Goal: Transaction & Acquisition: Purchase product/service

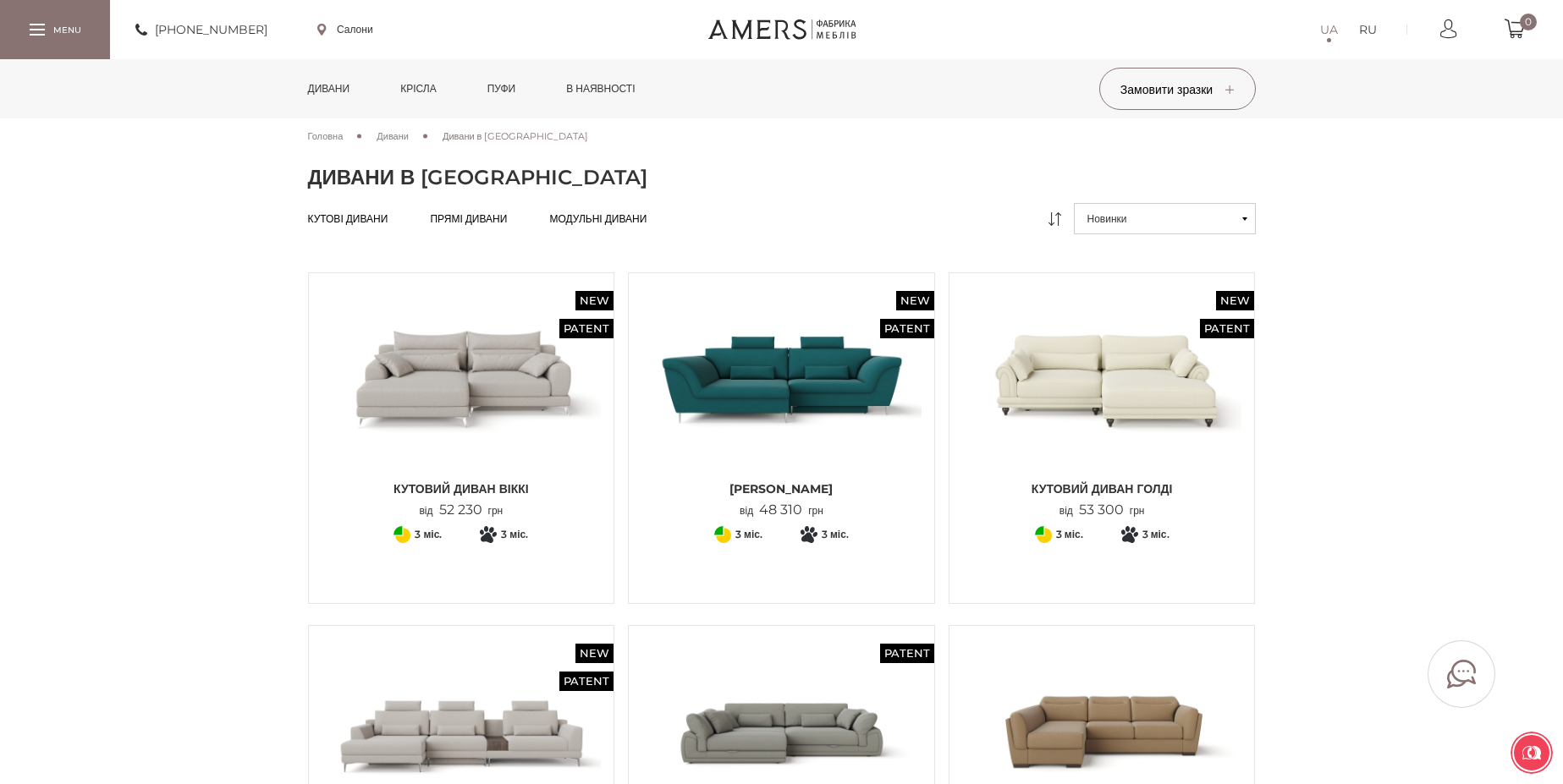
click at [366, 226] on span "Кутові дивани" at bounding box center [348, 233] width 80 height 14
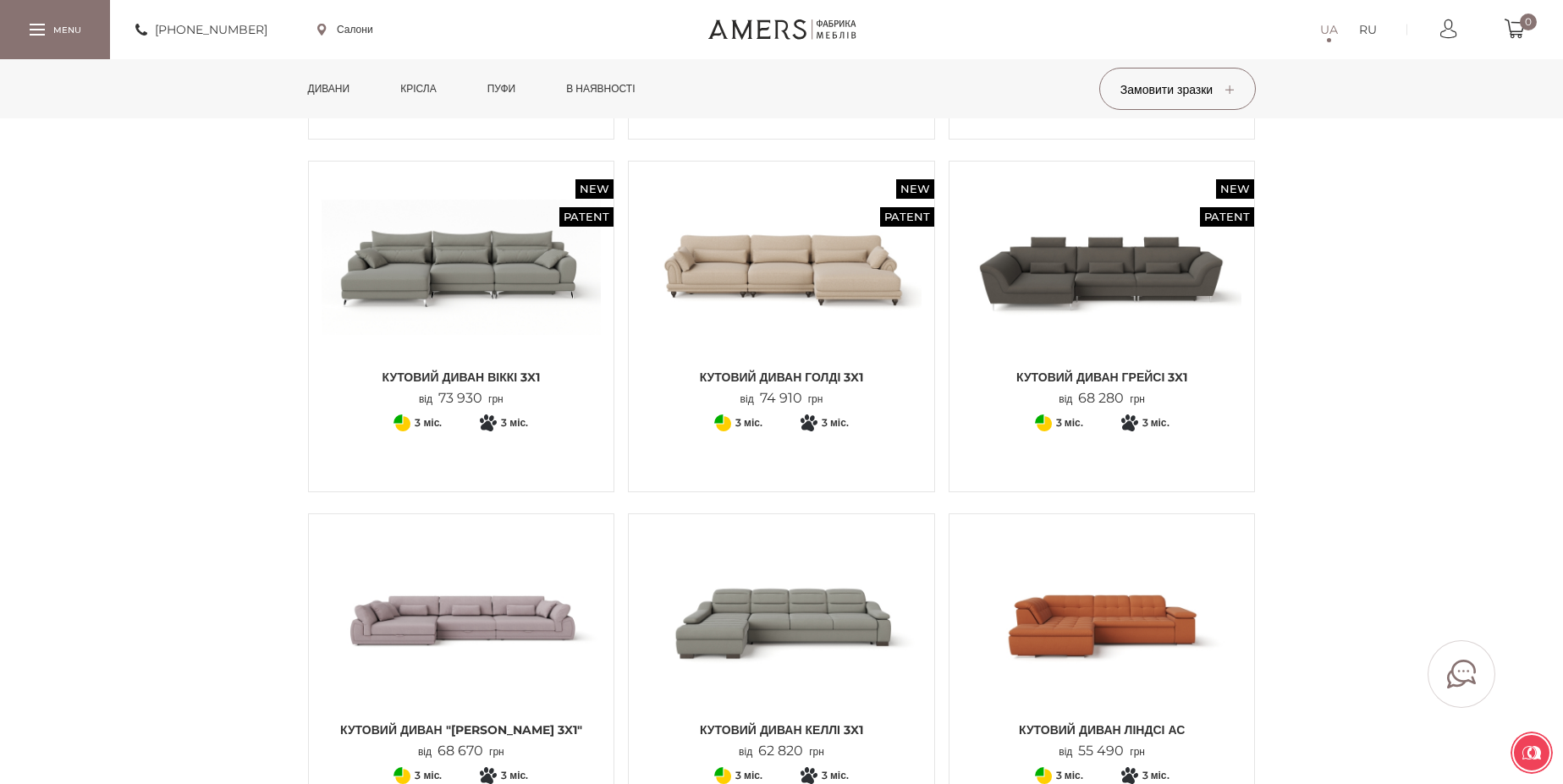
scroll to position [1422, 0]
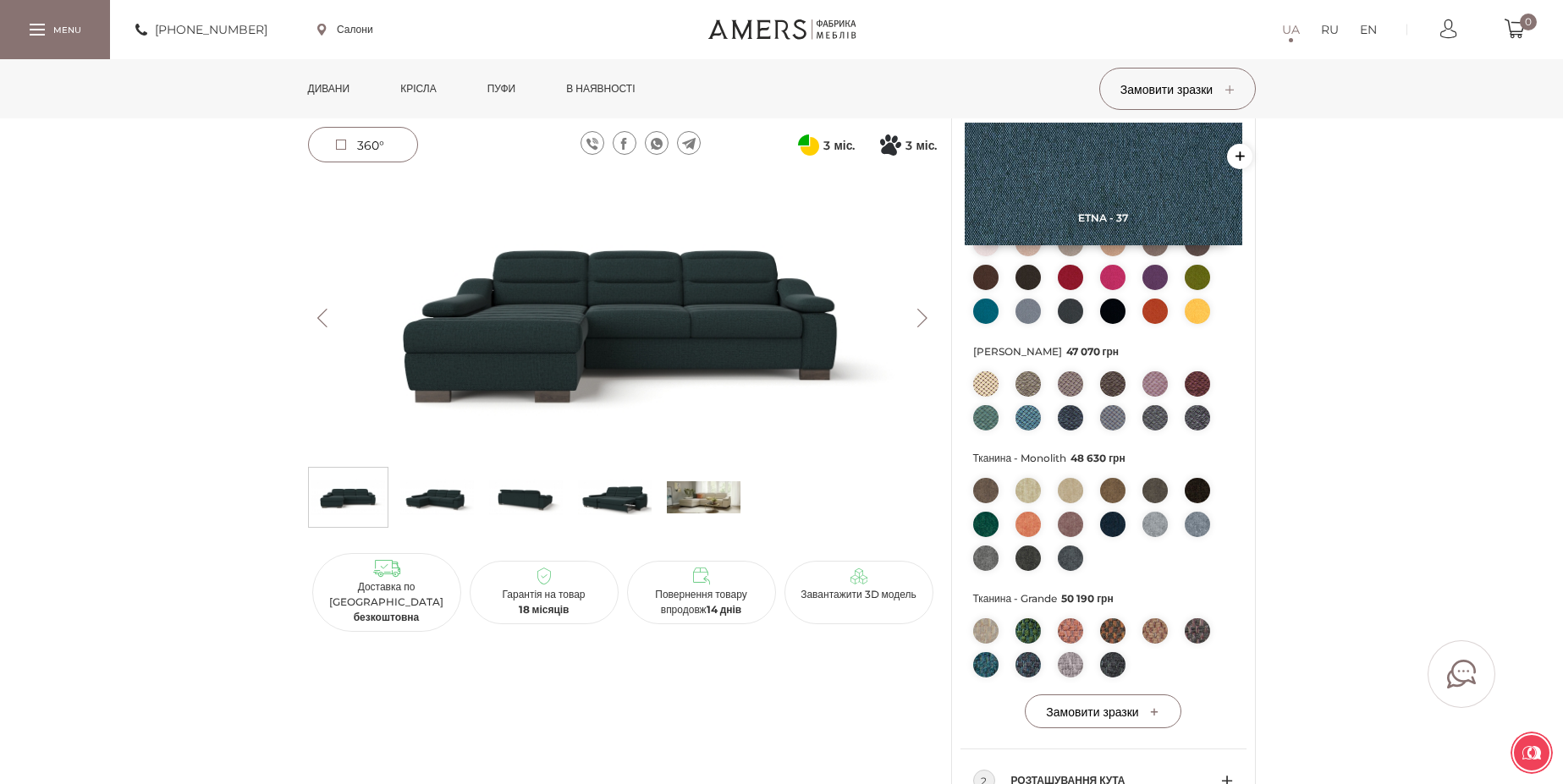
scroll to position [609, 0]
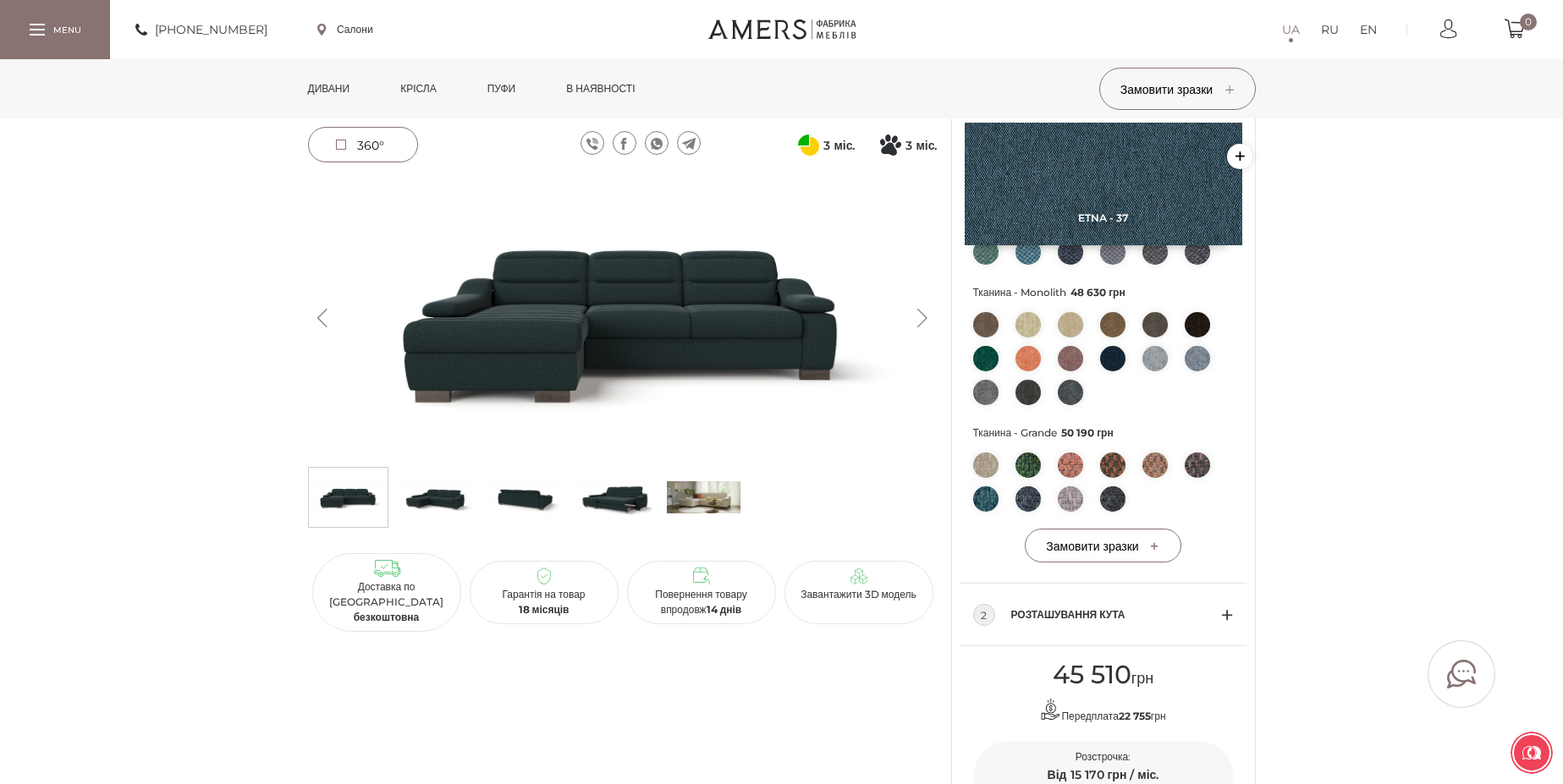
click at [987, 465] on img at bounding box center [986, 465] width 26 height 26
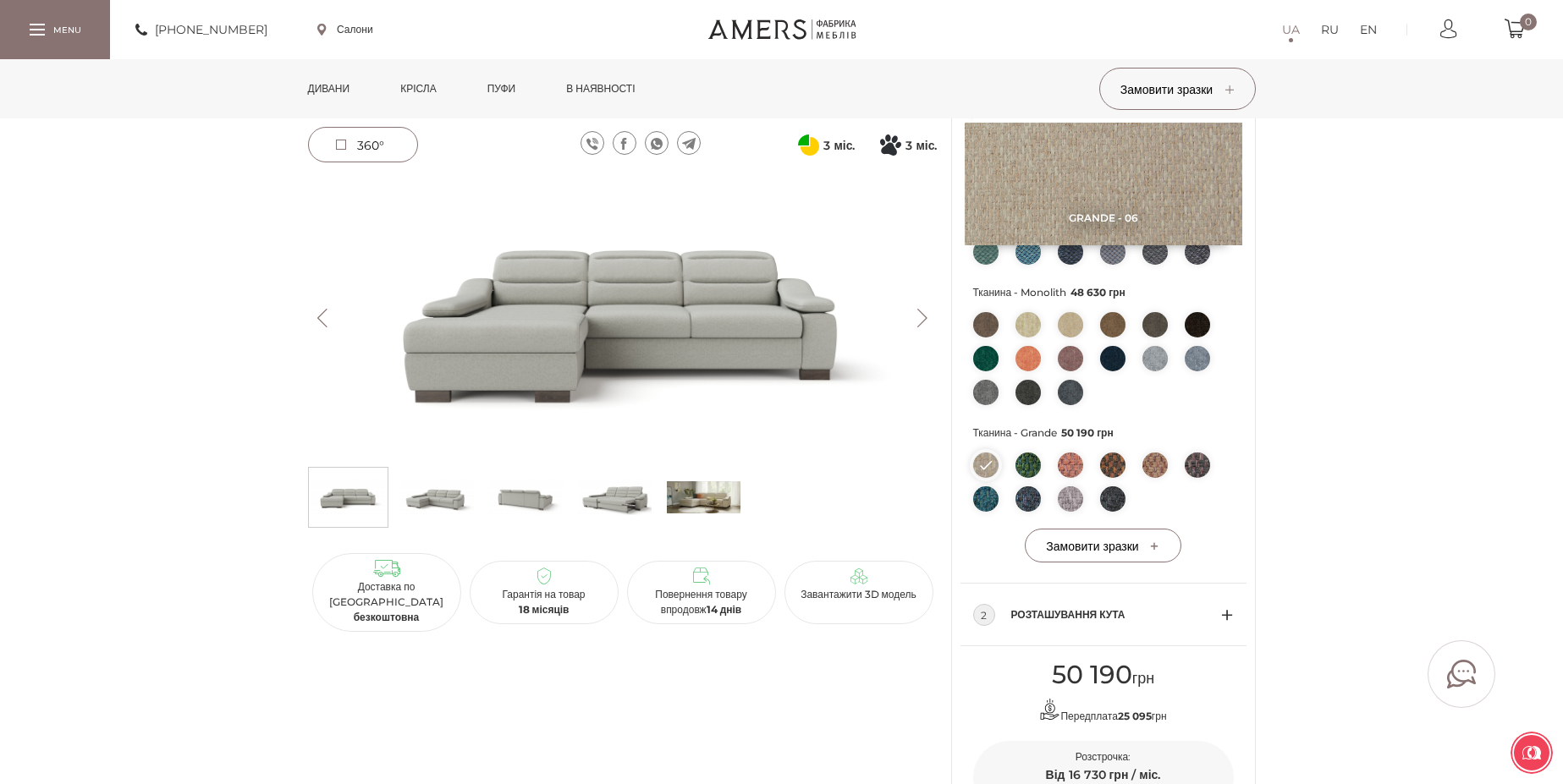
click at [1034, 465] on img at bounding box center [1028, 465] width 26 height 26
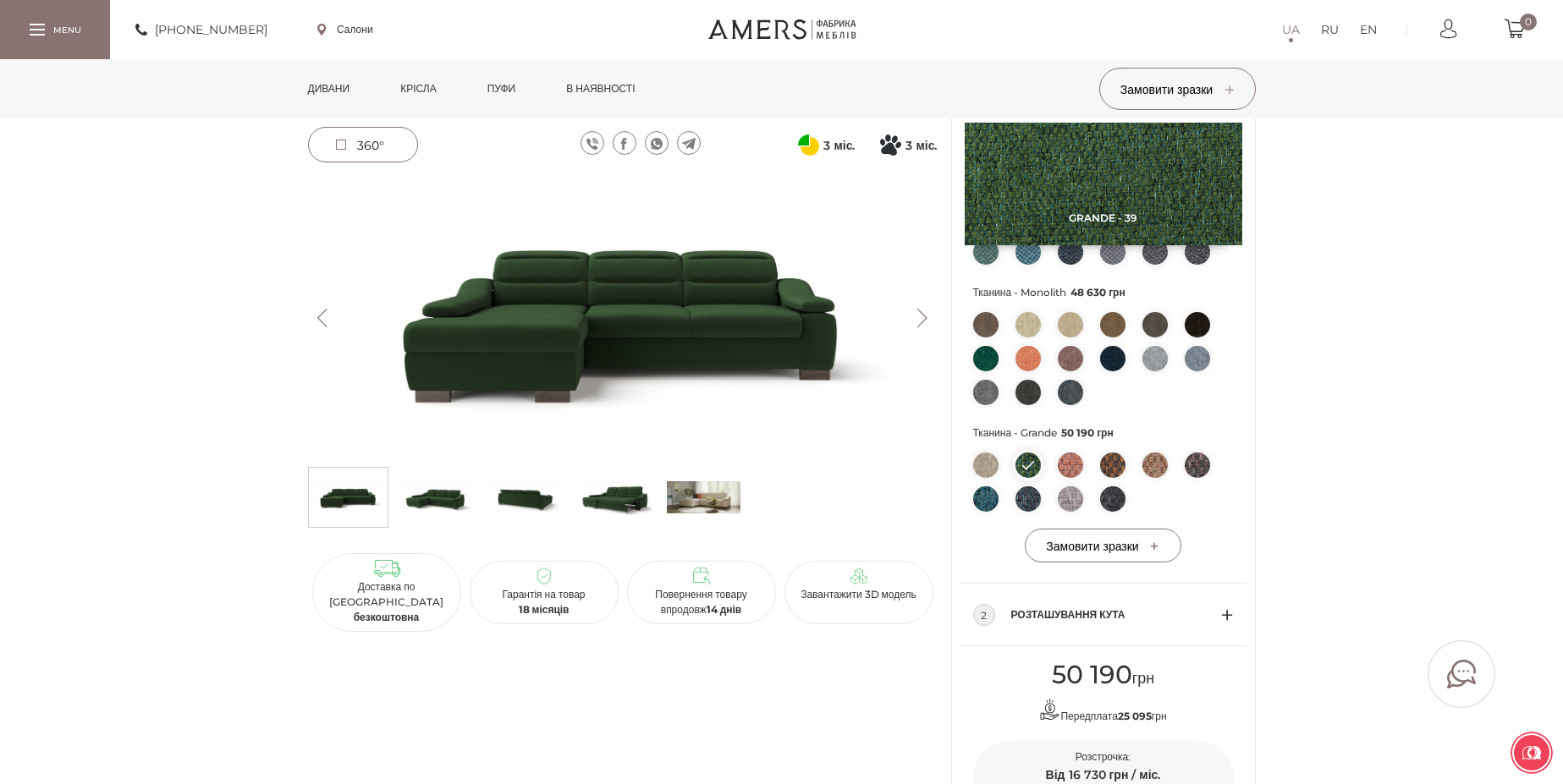
click at [1075, 499] on img at bounding box center [1070, 500] width 26 height 26
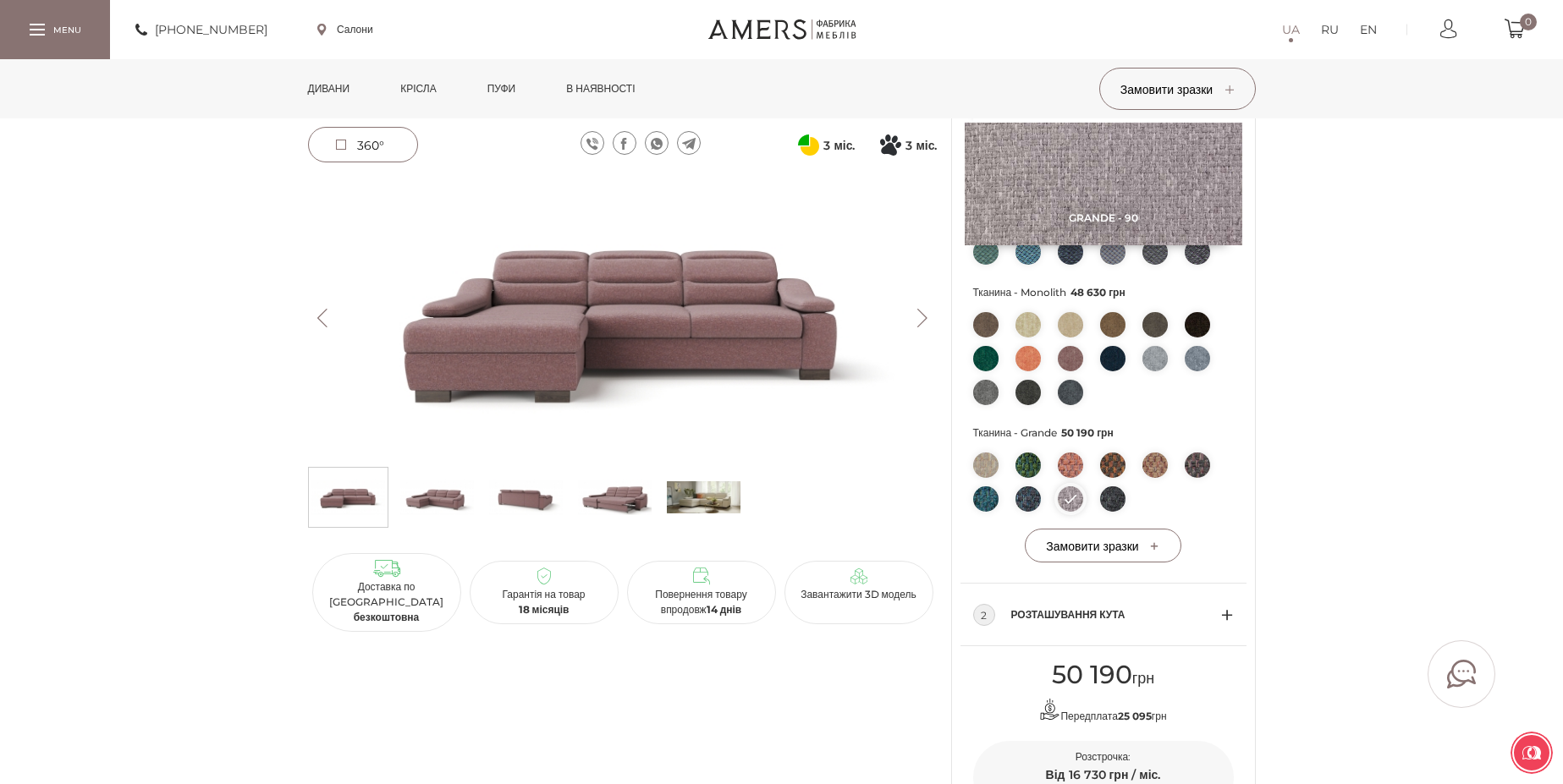
click at [1031, 499] on img at bounding box center [1028, 500] width 26 height 26
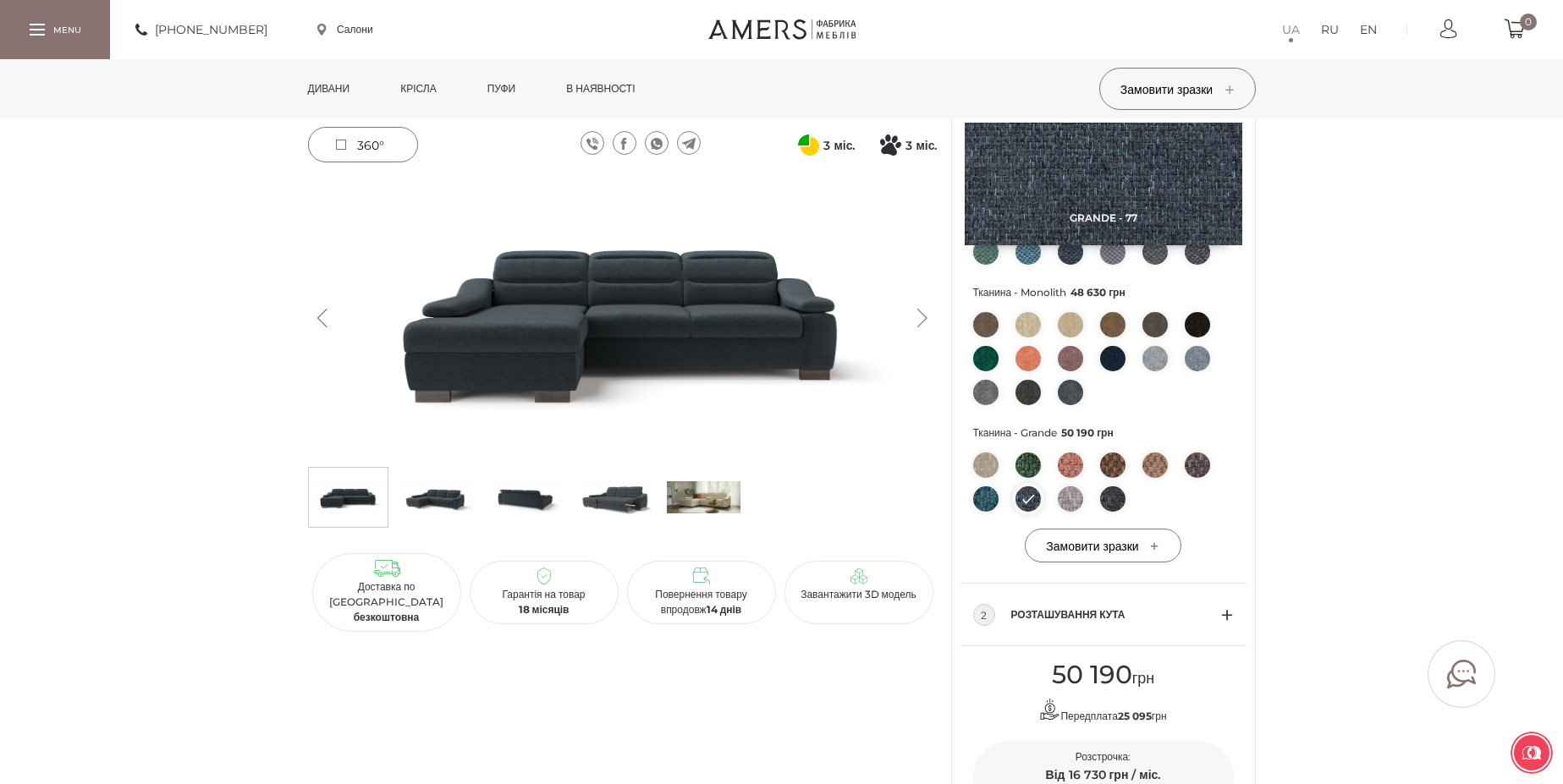
click at [1119, 469] on img at bounding box center [1113, 465] width 26 height 26
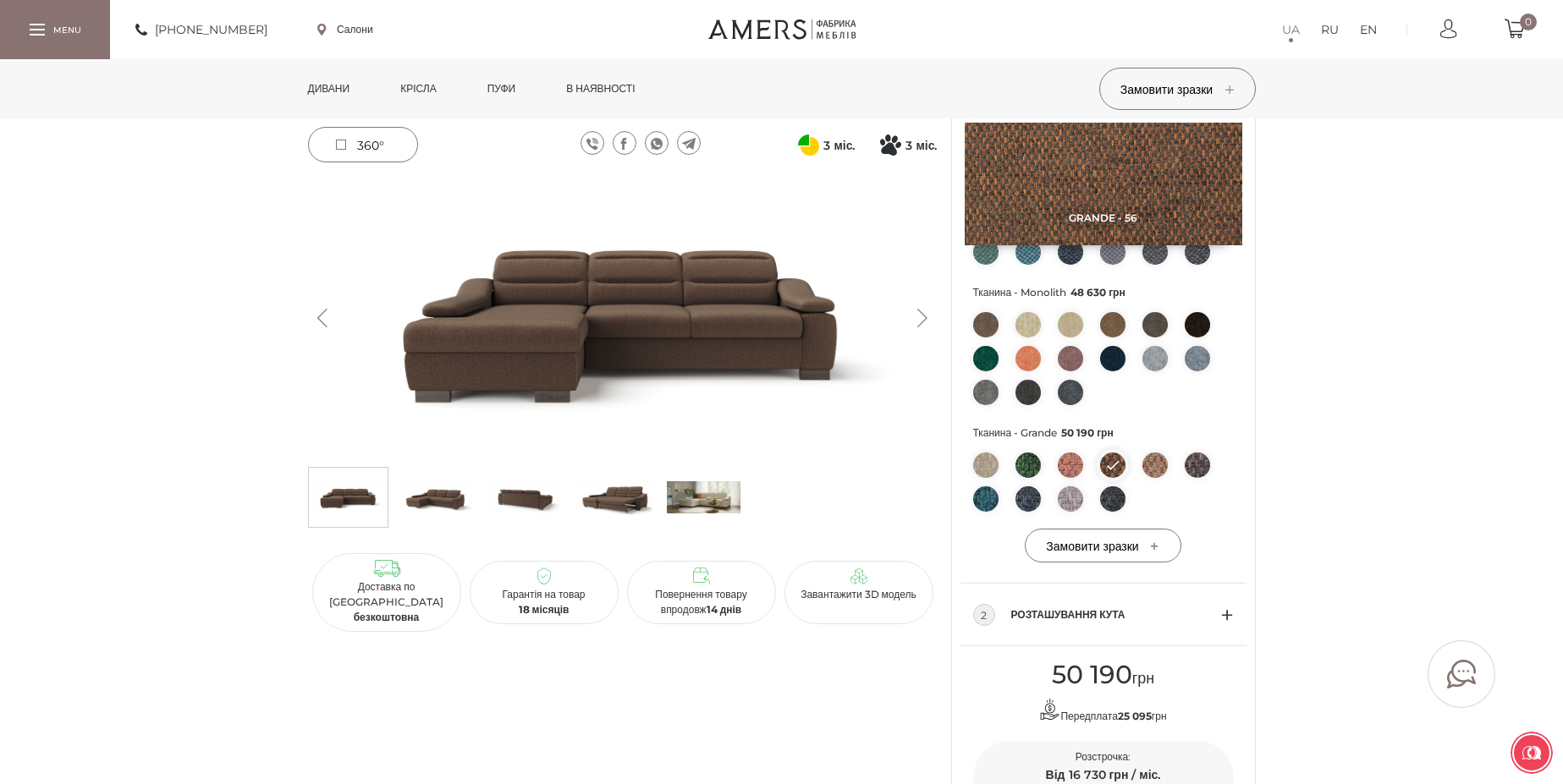
click at [1155, 470] on img at bounding box center [1156, 465] width 26 height 26
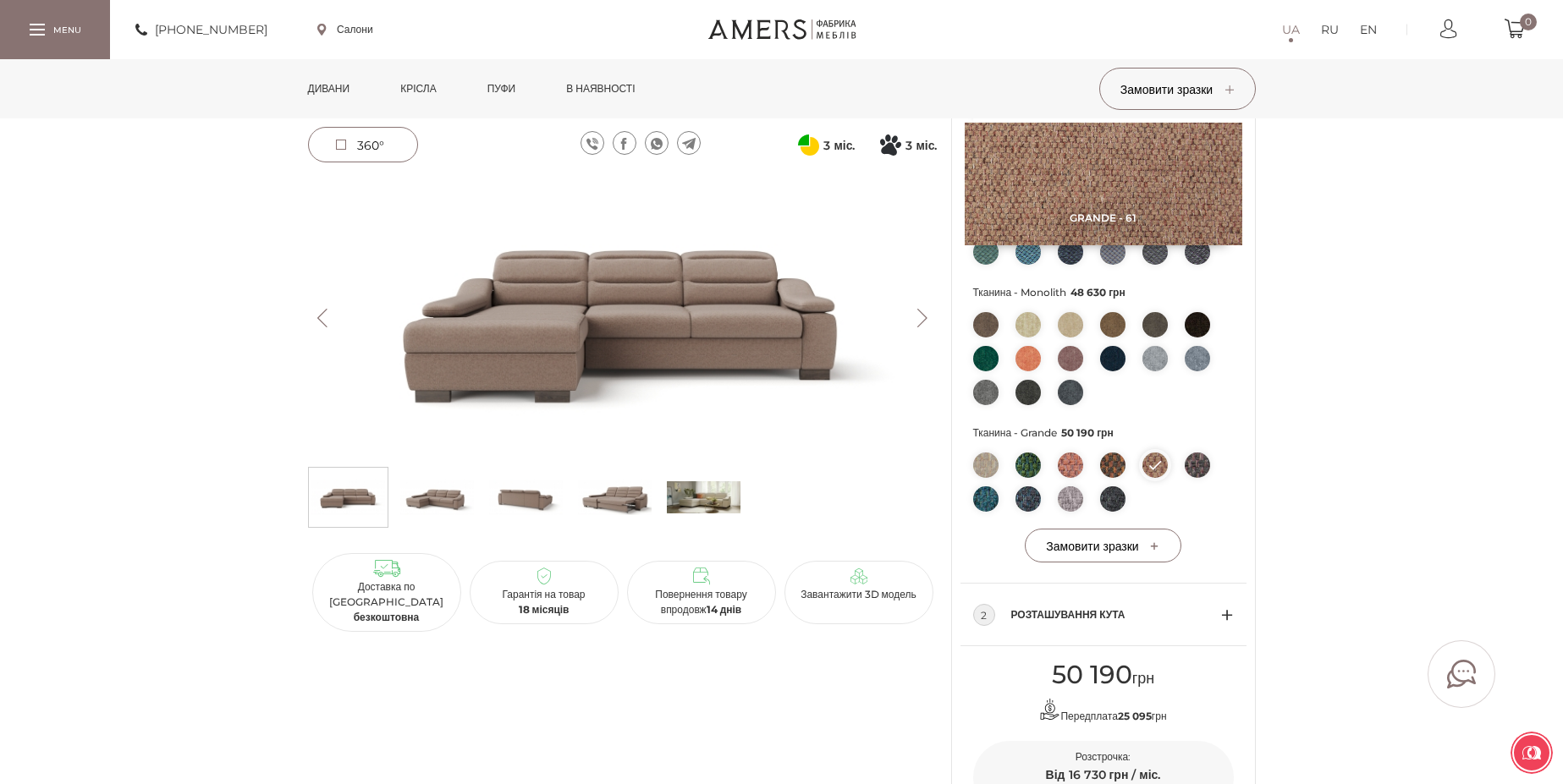
click at [1195, 468] on img at bounding box center [1197, 465] width 26 height 26
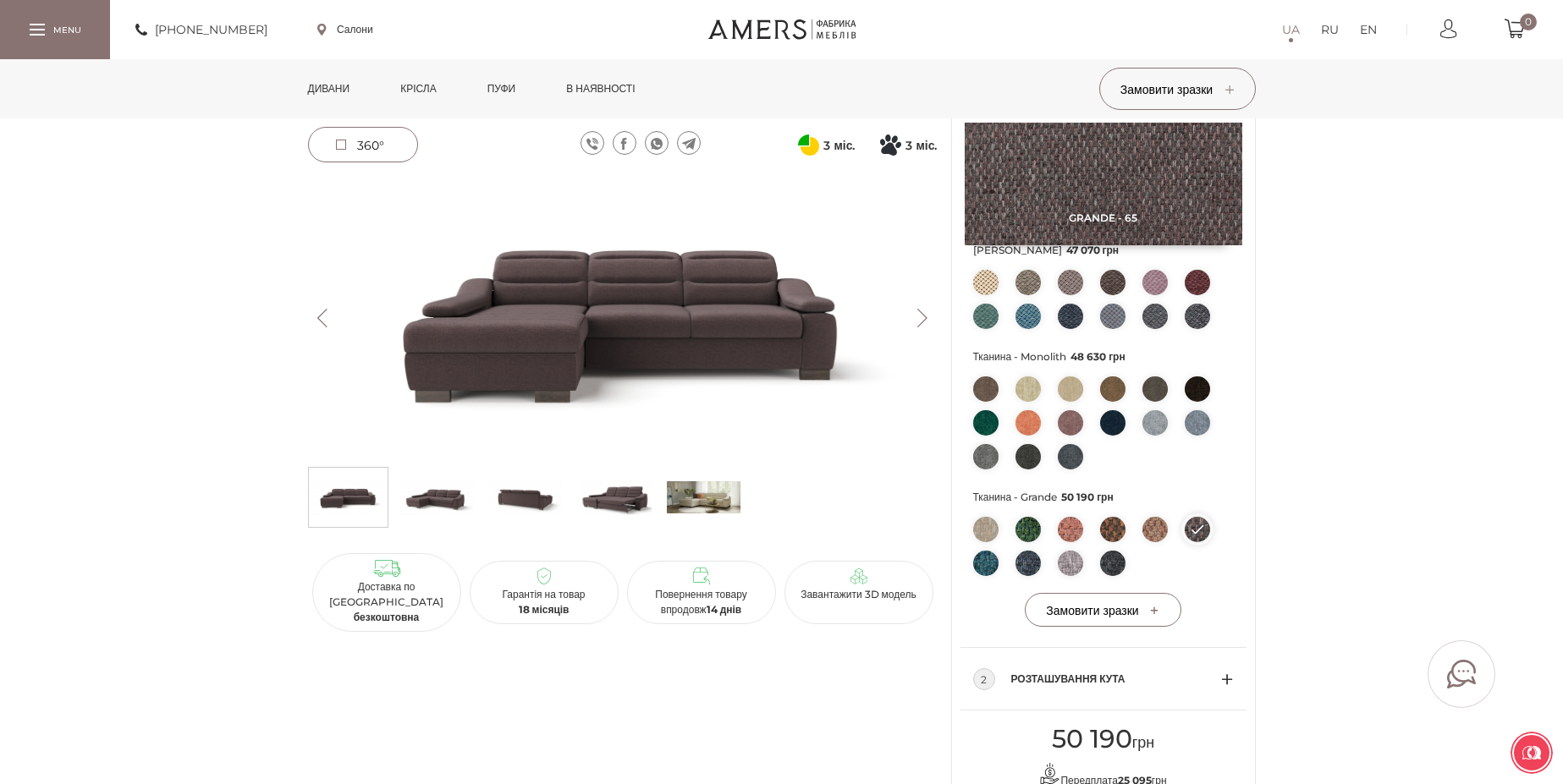
scroll to position [507, 0]
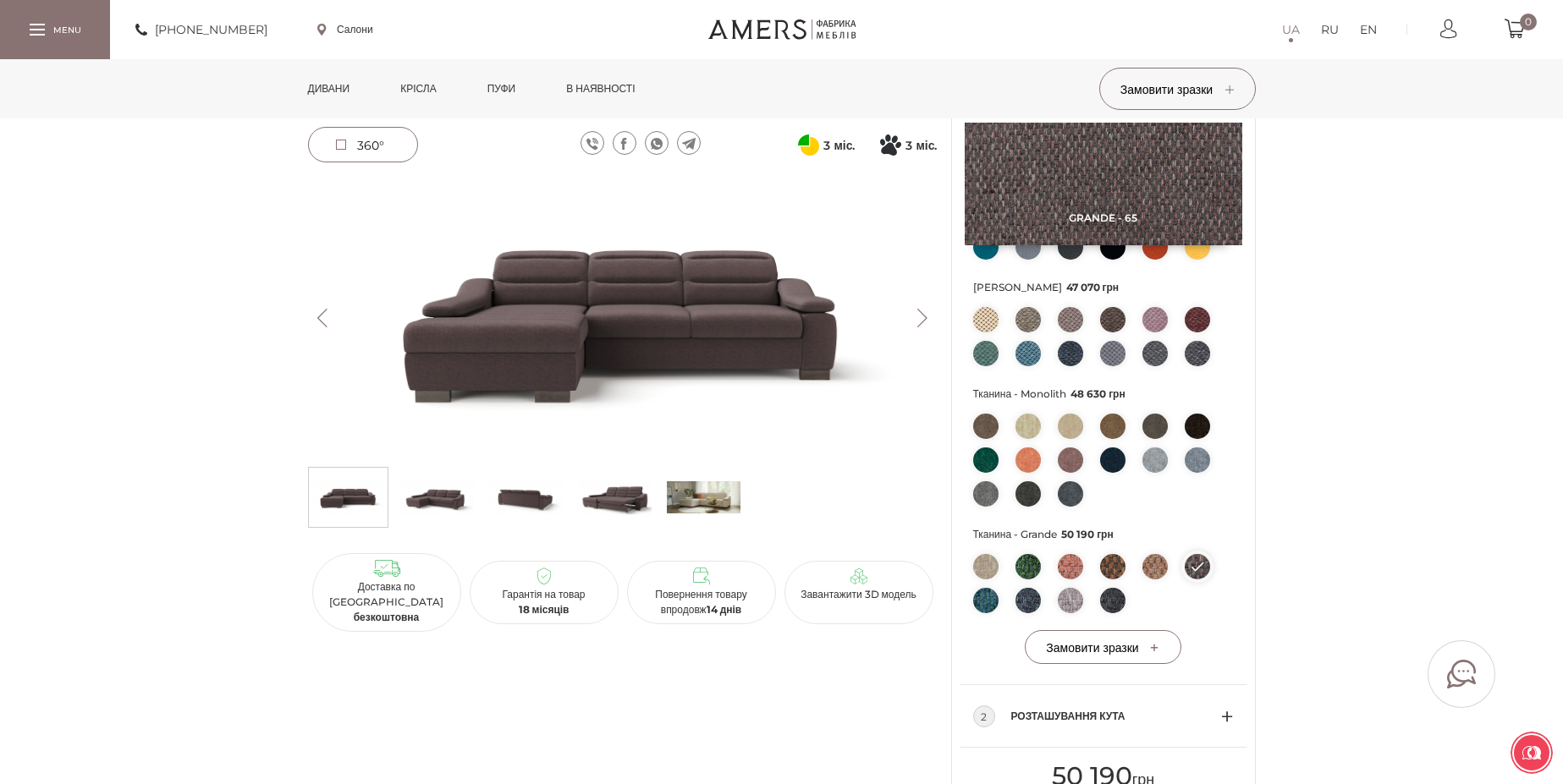
click at [1156, 465] on img at bounding box center [1156, 460] width 26 height 26
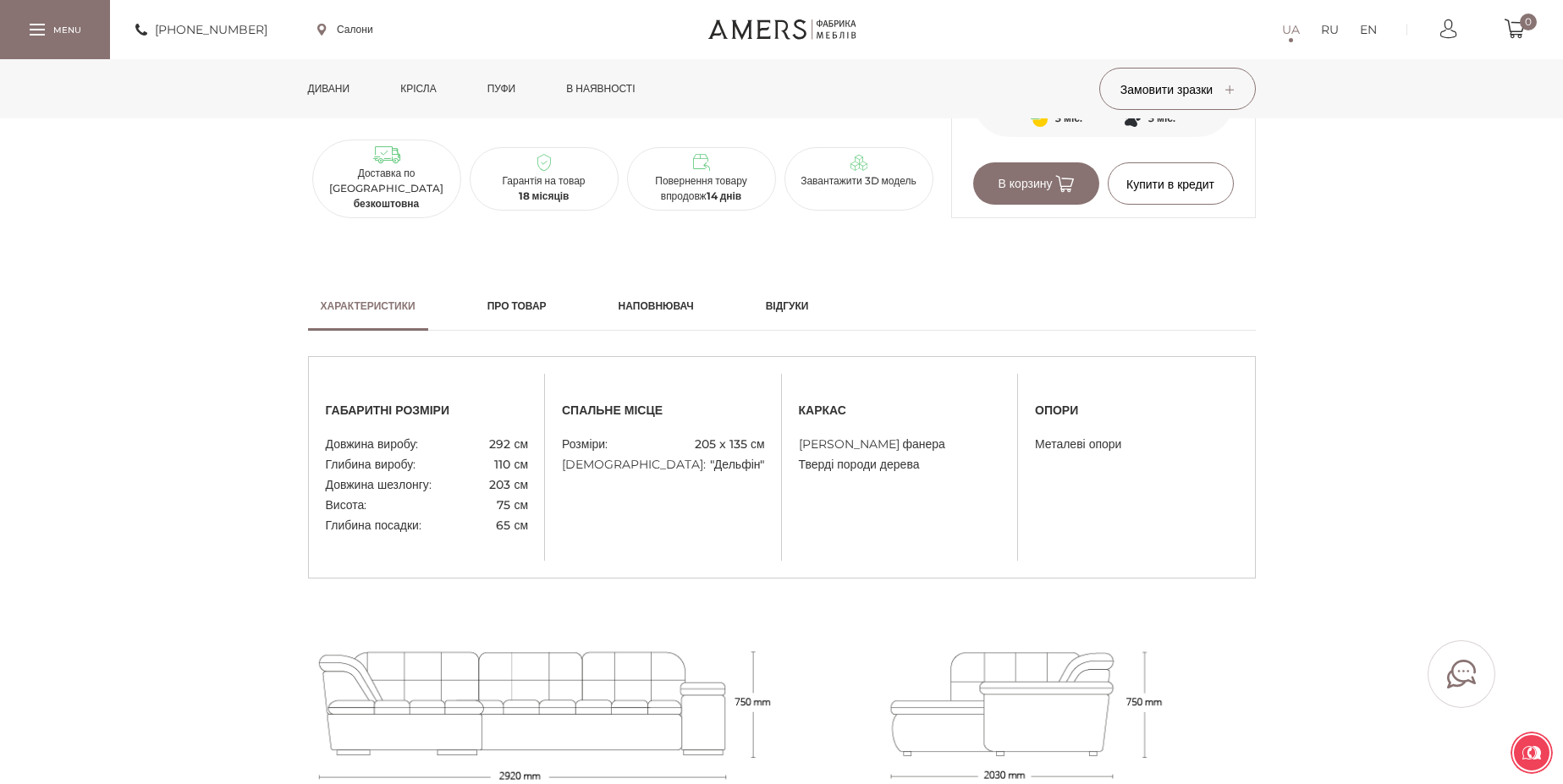
scroll to position [609, 0]
